Goal: Navigation & Orientation: Find specific page/section

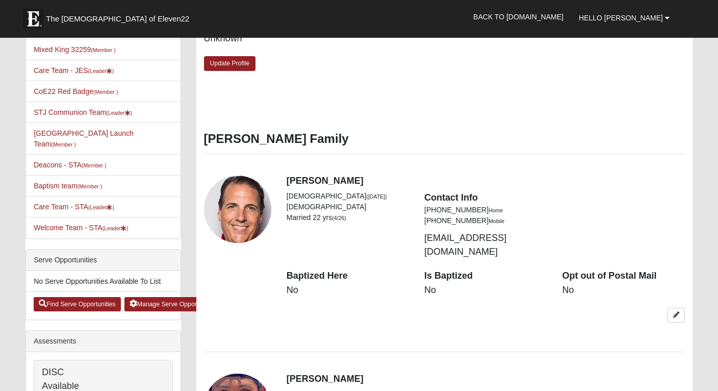
scroll to position [456, 0]
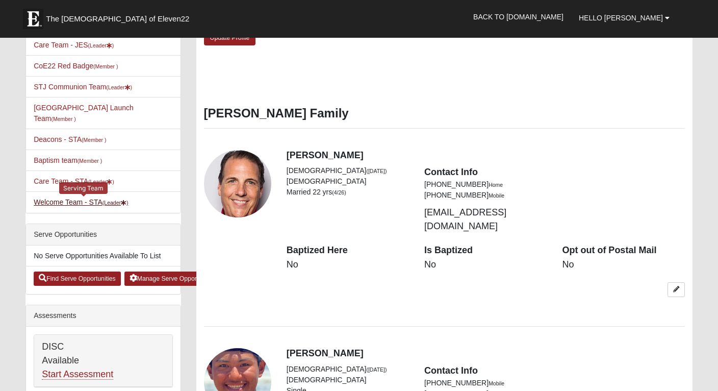
click at [76, 202] on link "Welcome Team - STA (Leader )" at bounding box center [81, 202] width 94 height 8
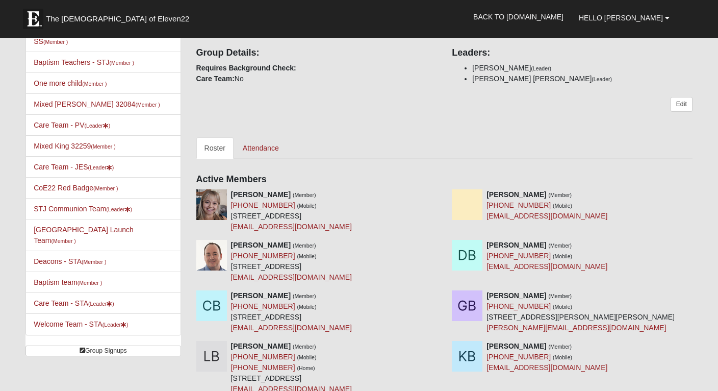
scroll to position [192, 0]
click at [55, 282] on link "Baptism team (Member )" at bounding box center [68, 282] width 68 height 8
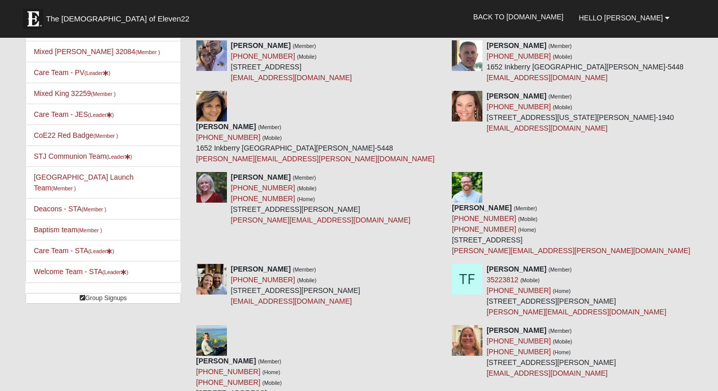
scroll to position [251, 0]
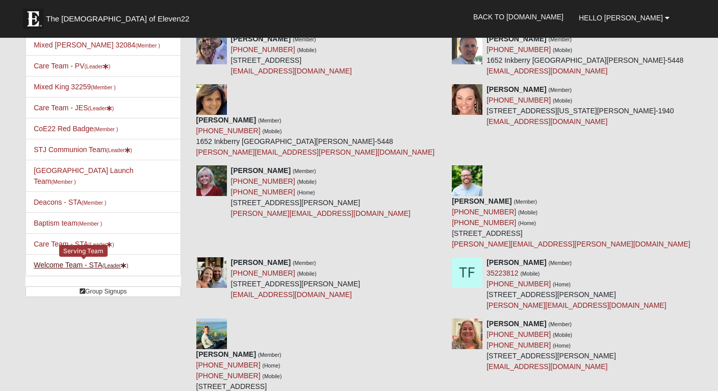
click at [56, 265] on link "Welcome Team - STA (Leader )" at bounding box center [81, 265] width 94 height 8
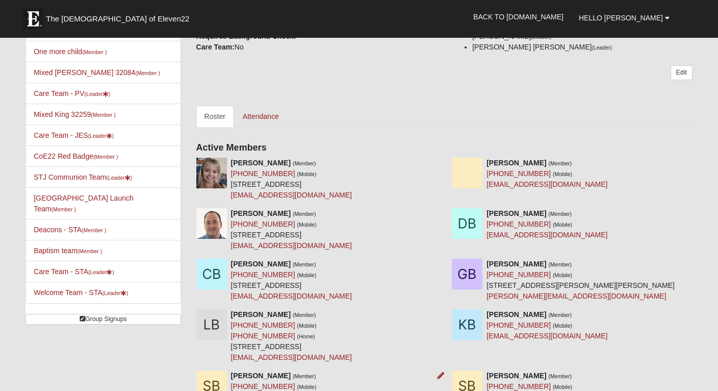
scroll to position [205, 0]
